Goal: Task Accomplishment & Management: Use online tool/utility

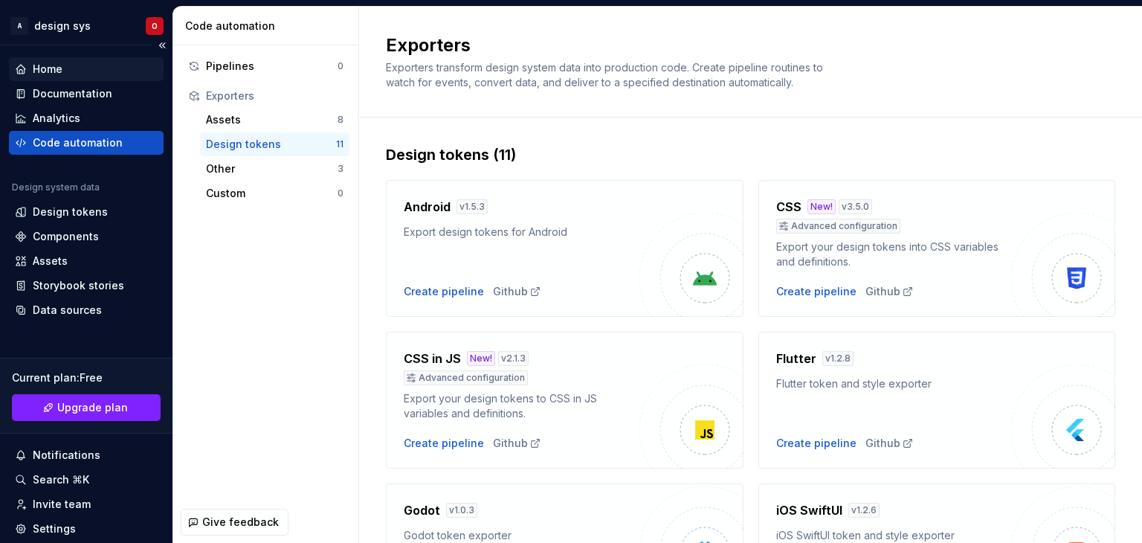
click at [36, 64] on div "Home" at bounding box center [48, 69] width 30 height 15
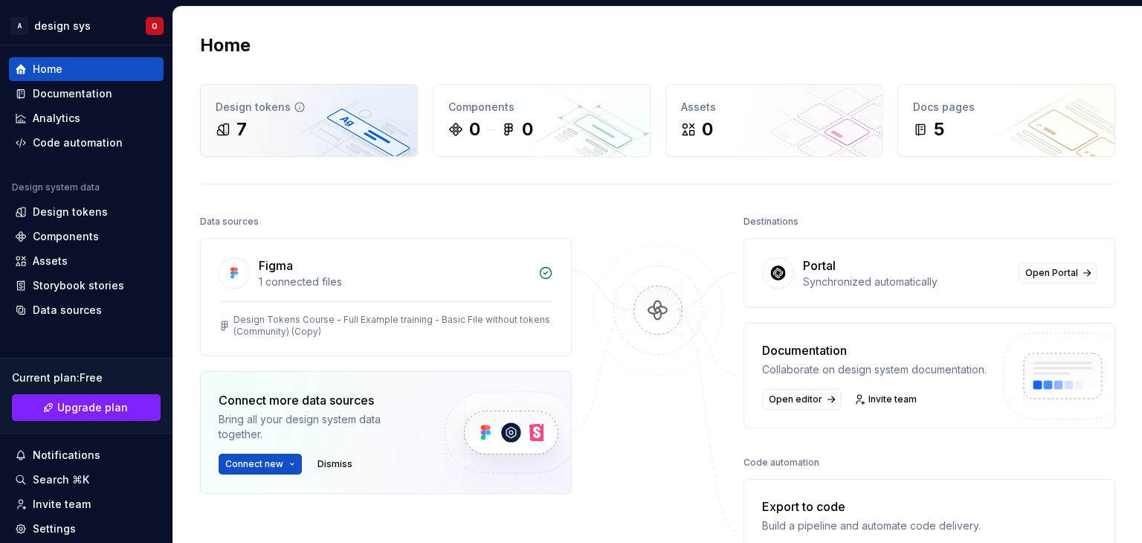
click at [268, 95] on div "Design tokens 7" at bounding box center [309, 120] width 216 height 71
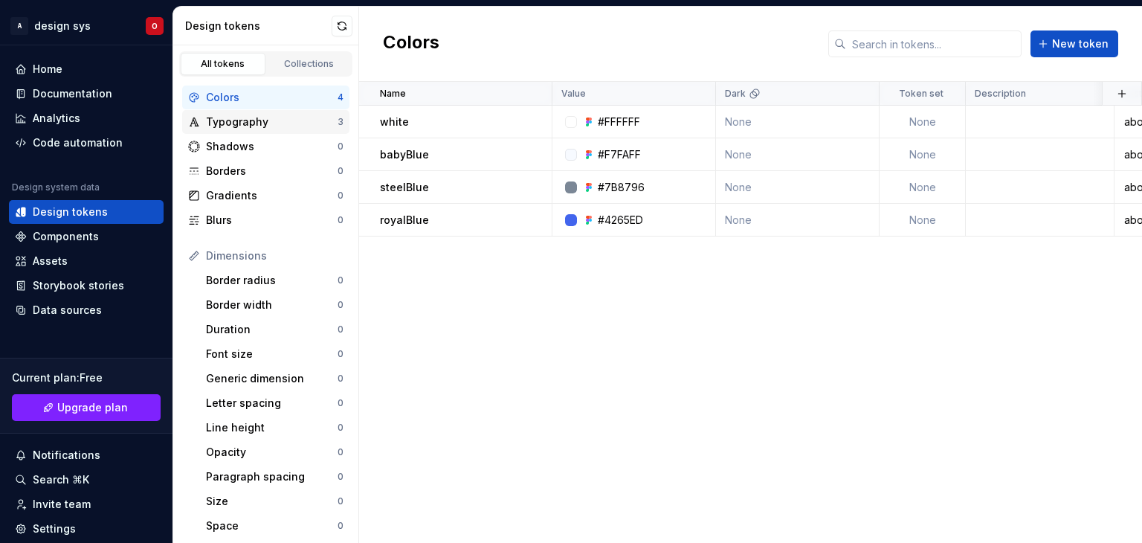
click at [257, 117] on div "Typography" at bounding box center [272, 121] width 132 height 15
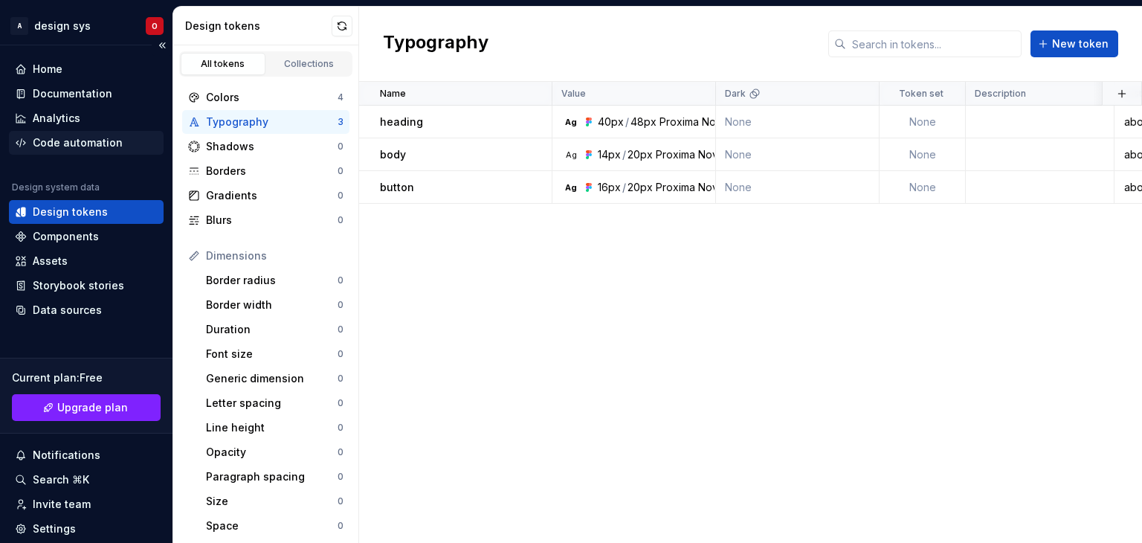
click at [89, 133] on div "Code automation" at bounding box center [86, 143] width 155 height 24
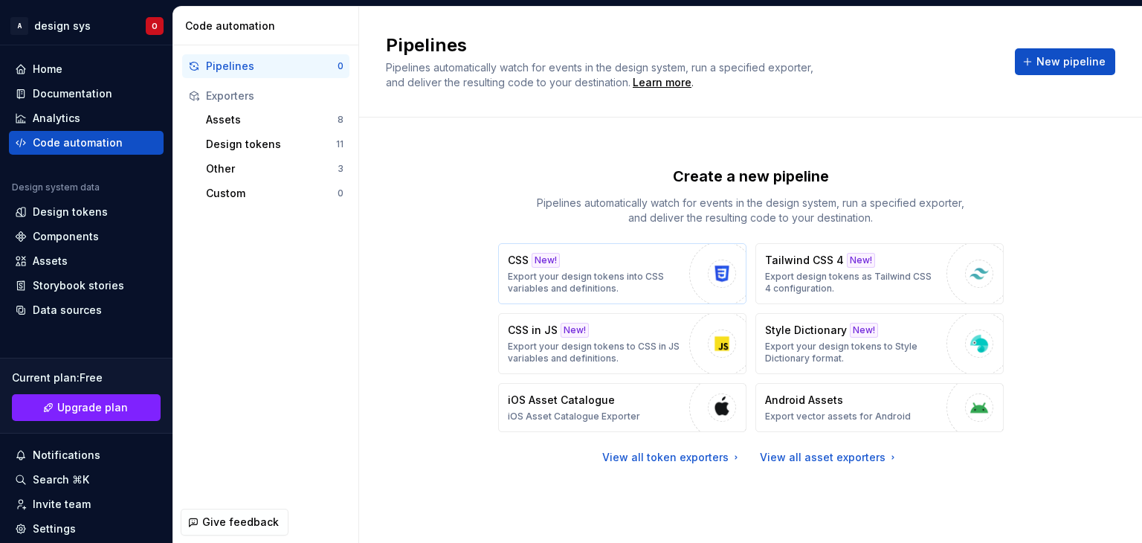
click at [616, 280] on p "Export your design tokens into CSS variables and definitions." at bounding box center [595, 283] width 174 height 24
click at [613, 275] on p "Export your design tokens into CSS variables and definitions." at bounding box center [595, 283] width 174 height 24
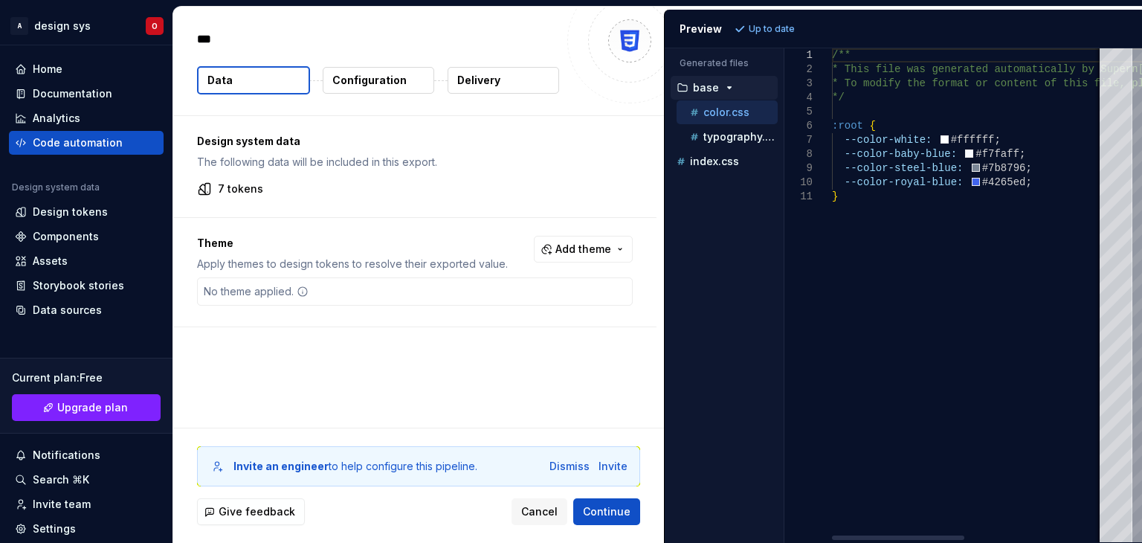
type textarea "*"
click at [720, 145] on div "typography.css" at bounding box center [726, 137] width 101 height 24
click at [740, 141] on p "typography.css" at bounding box center [740, 137] width 74 height 12
type textarea "**********"
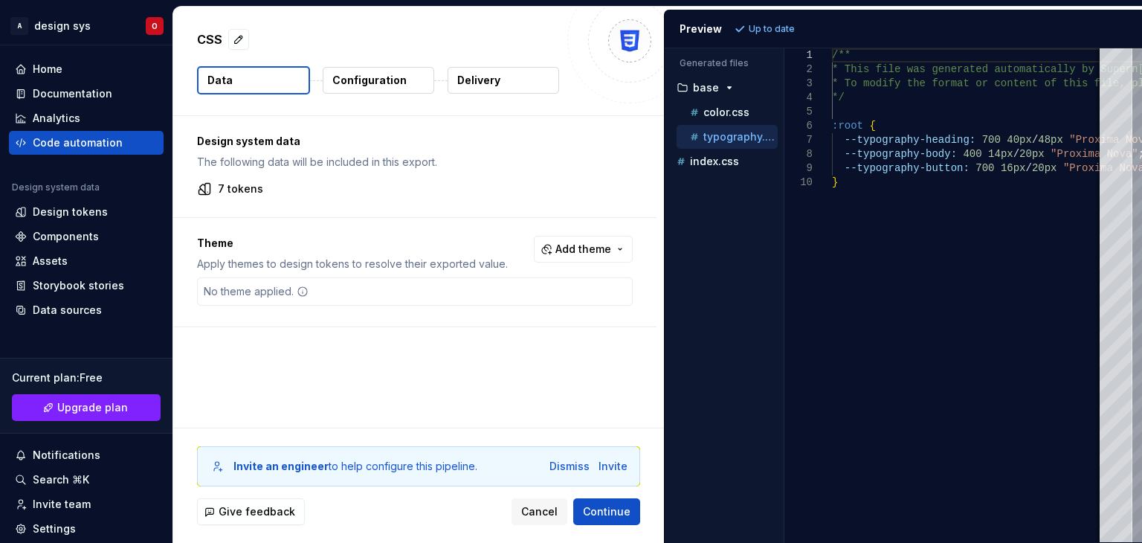
click at [696, 28] on div "Preview" at bounding box center [700, 29] width 42 height 15
click at [782, 30] on p "Up to date" at bounding box center [772, 29] width 46 height 12
click at [625, 160] on p "The following data will be included in this export." at bounding box center [415, 162] width 436 height 15
click at [538, 373] on div "Design system data The following data will be included in this export. 7 tokens…" at bounding box center [418, 271] width 491 height 311
click at [367, 81] on p "Configuration" at bounding box center [369, 80] width 74 height 15
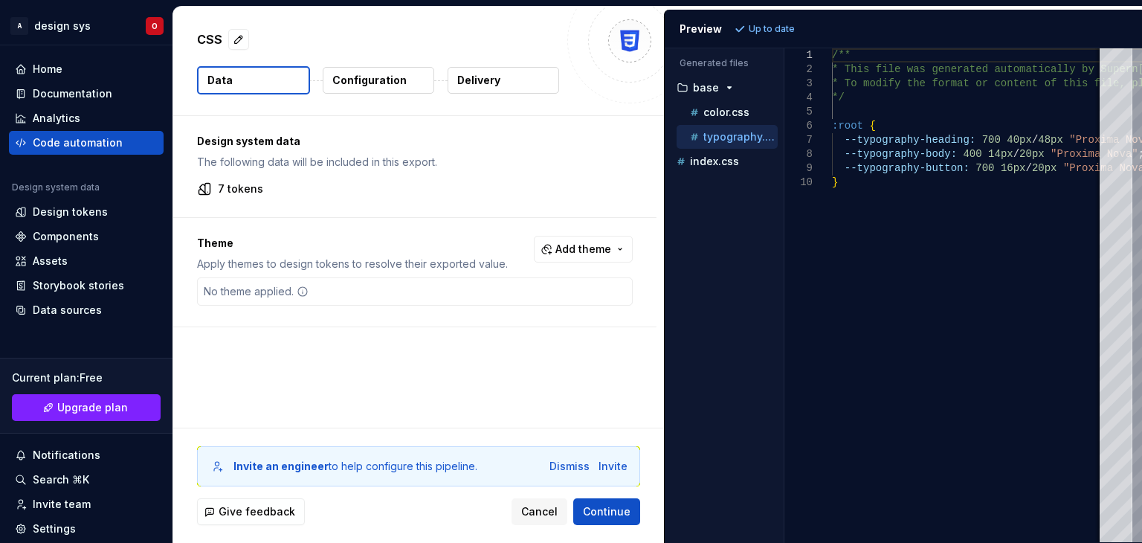
click at [375, 84] on p "Configuration" at bounding box center [369, 80] width 74 height 15
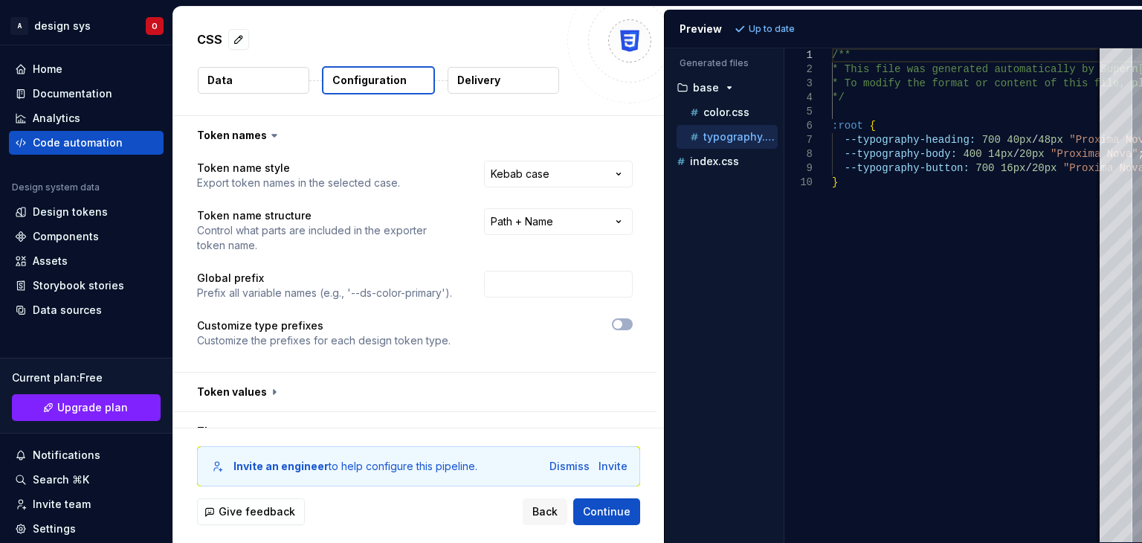
click at [502, 77] on button "Delivery" at bounding box center [504, 80] width 112 height 27
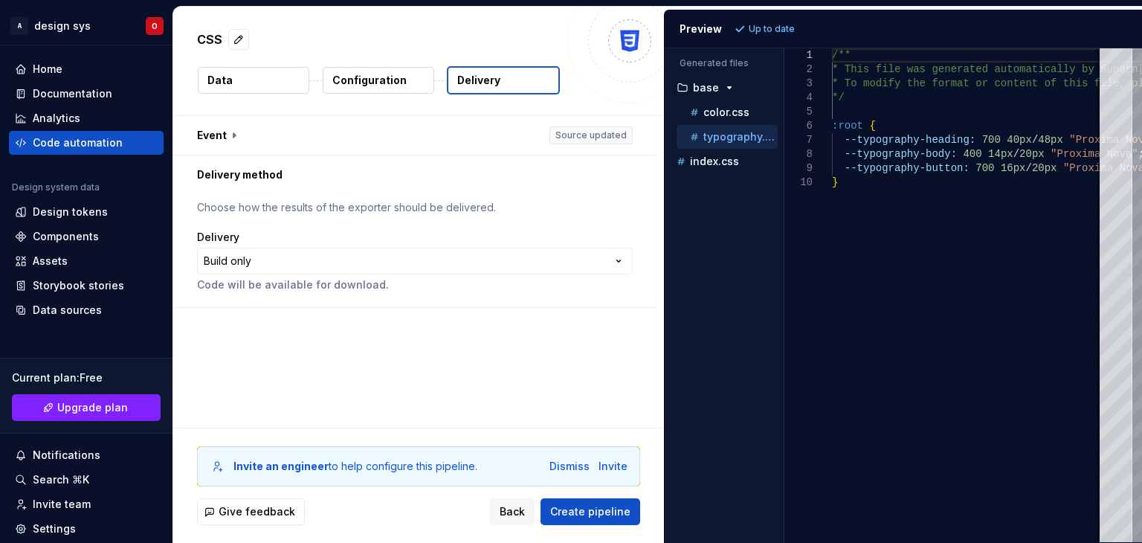
click at [383, 77] on p "Configuration" at bounding box center [369, 80] width 74 height 15
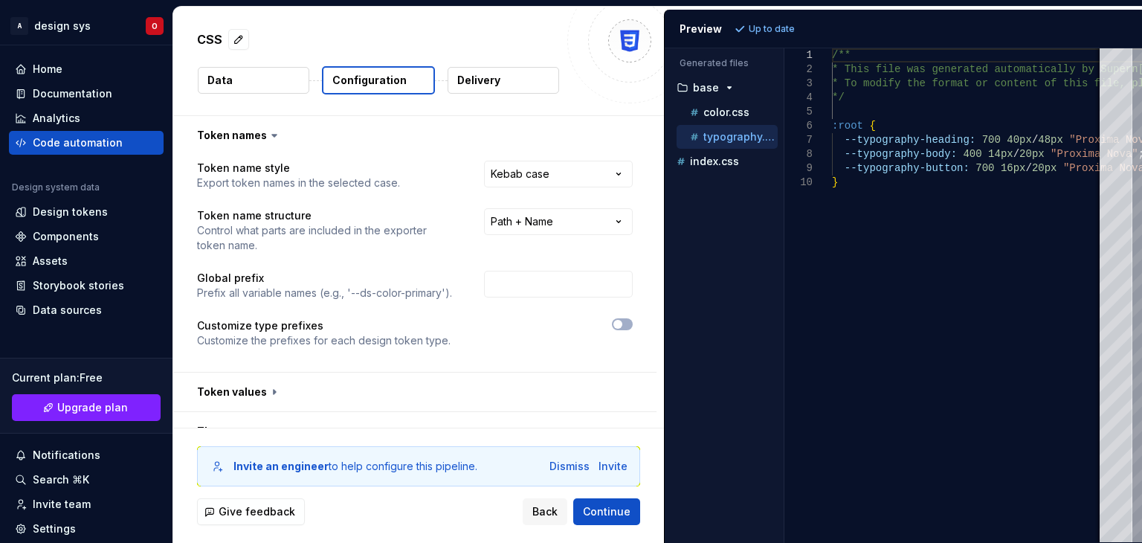
scroll to position [219, 0]
